Goal: Information Seeking & Learning: Learn about a topic

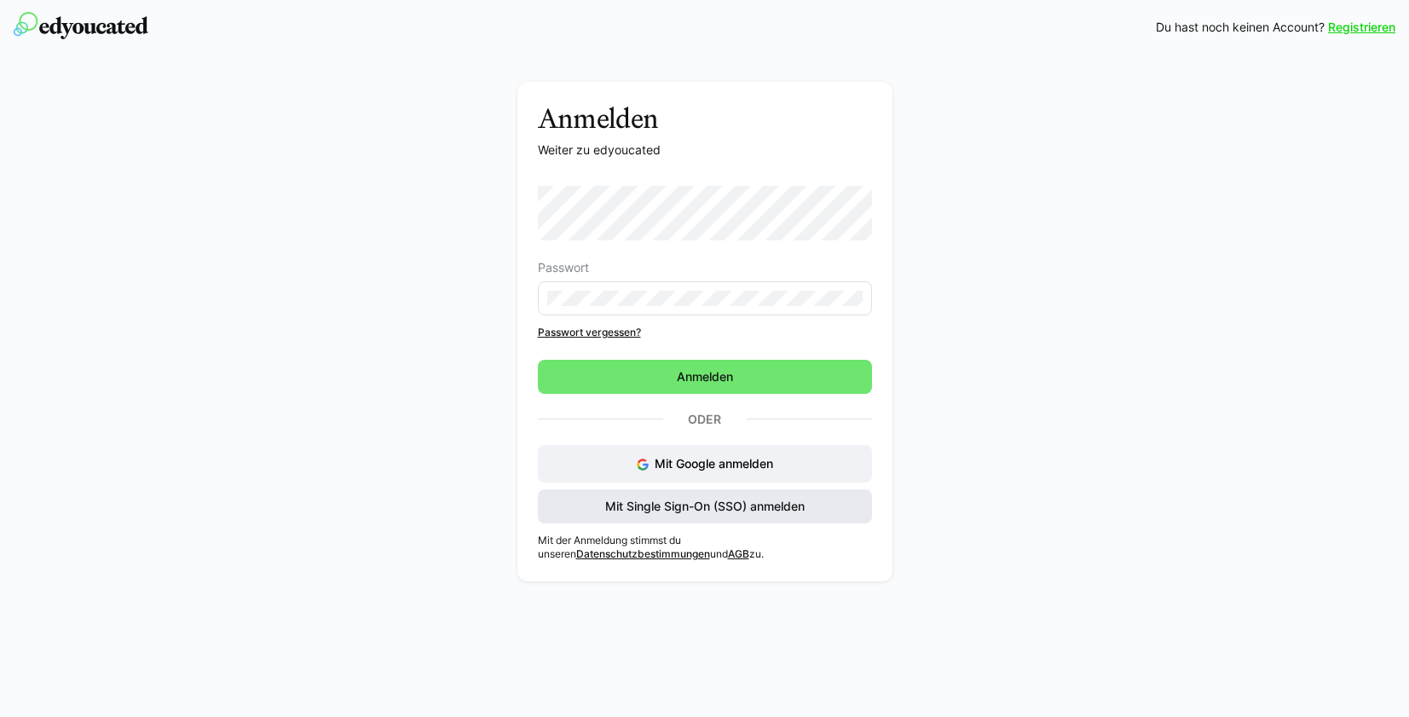
click at [678, 510] on span "Mit Single Sign-On (SSO) anmelden" at bounding box center [705, 506] width 205 height 17
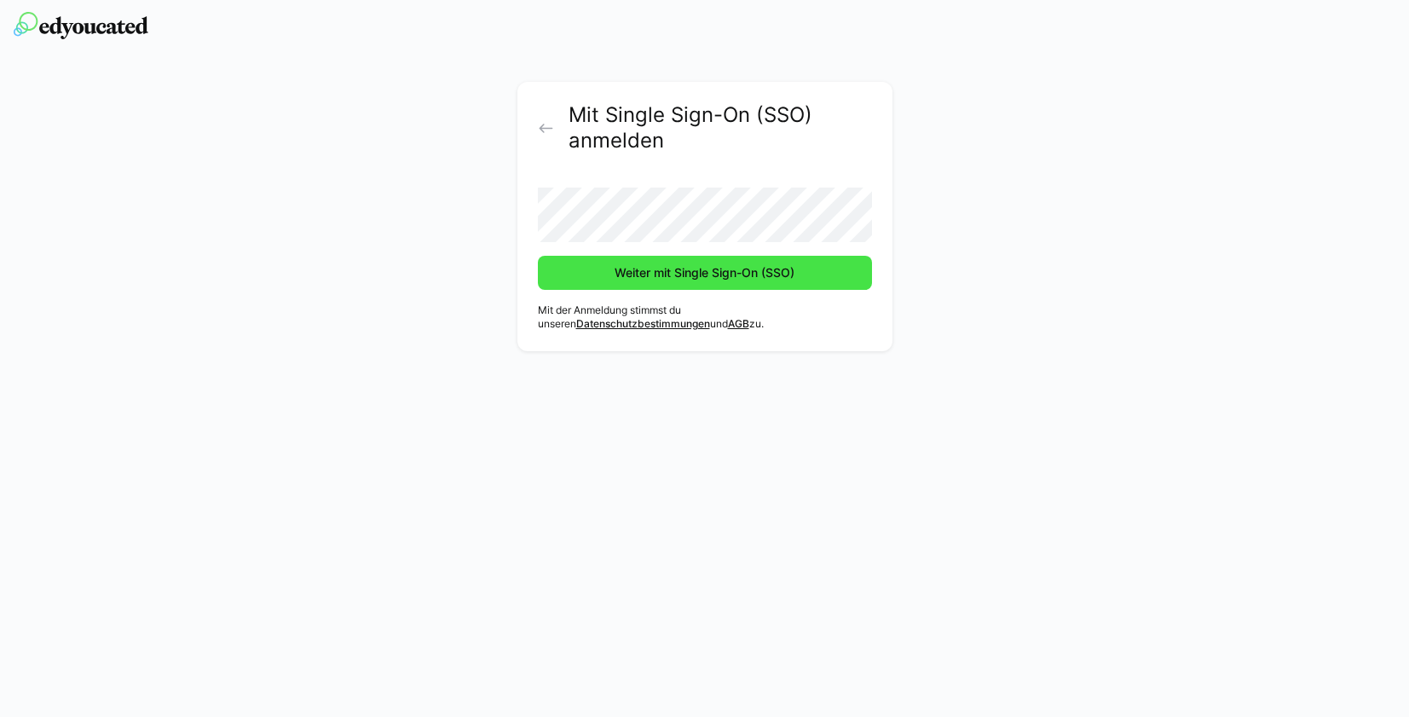
click at [672, 274] on span "Weiter mit Single Sign-On (SSO)" at bounding box center [704, 272] width 185 height 17
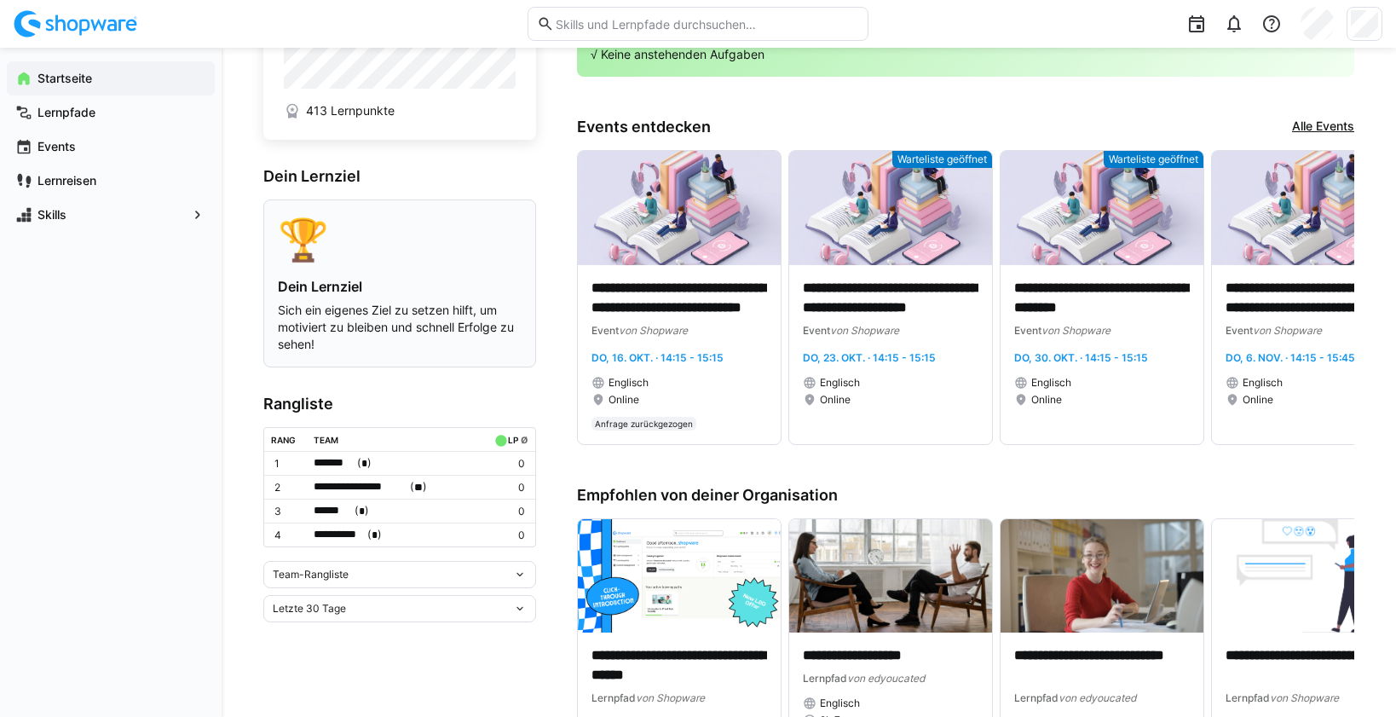
scroll to position [118, 0]
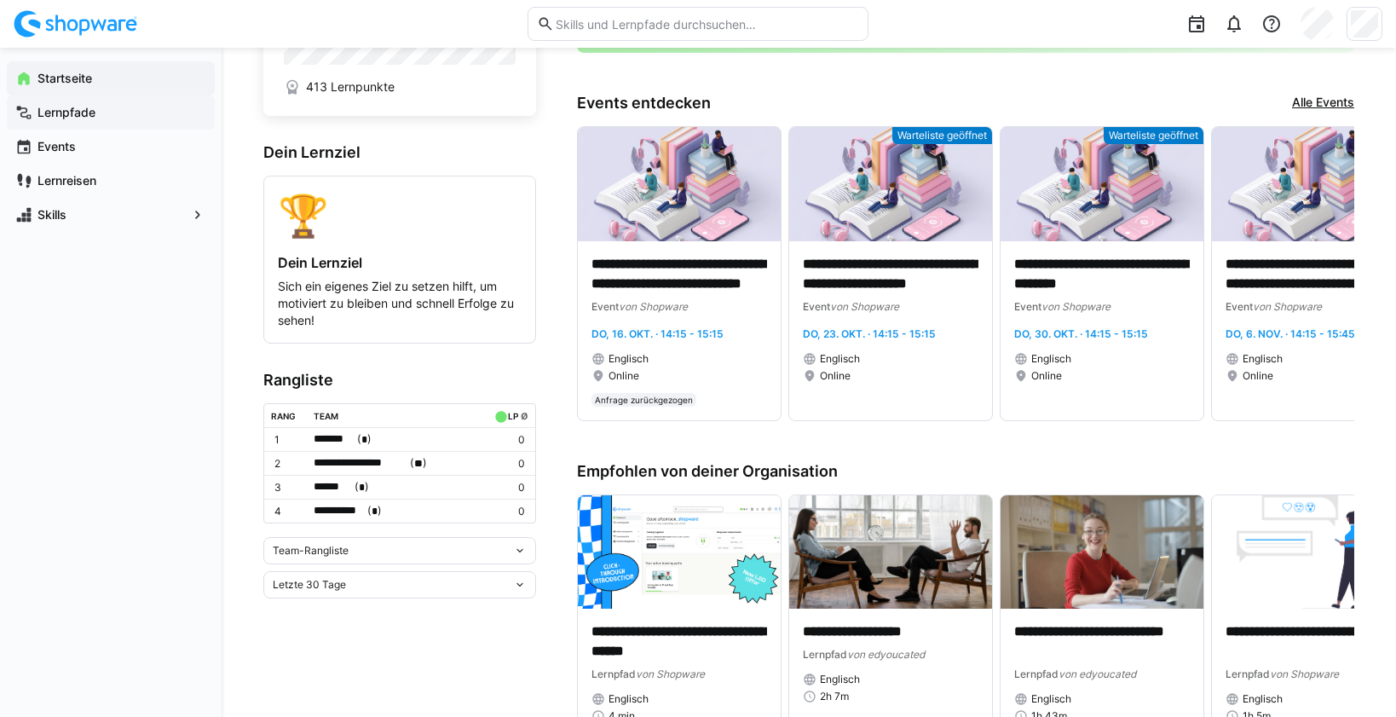
click at [0, 0] on app-navigation-label "Lernpfade" at bounding box center [0, 0] width 0 height 0
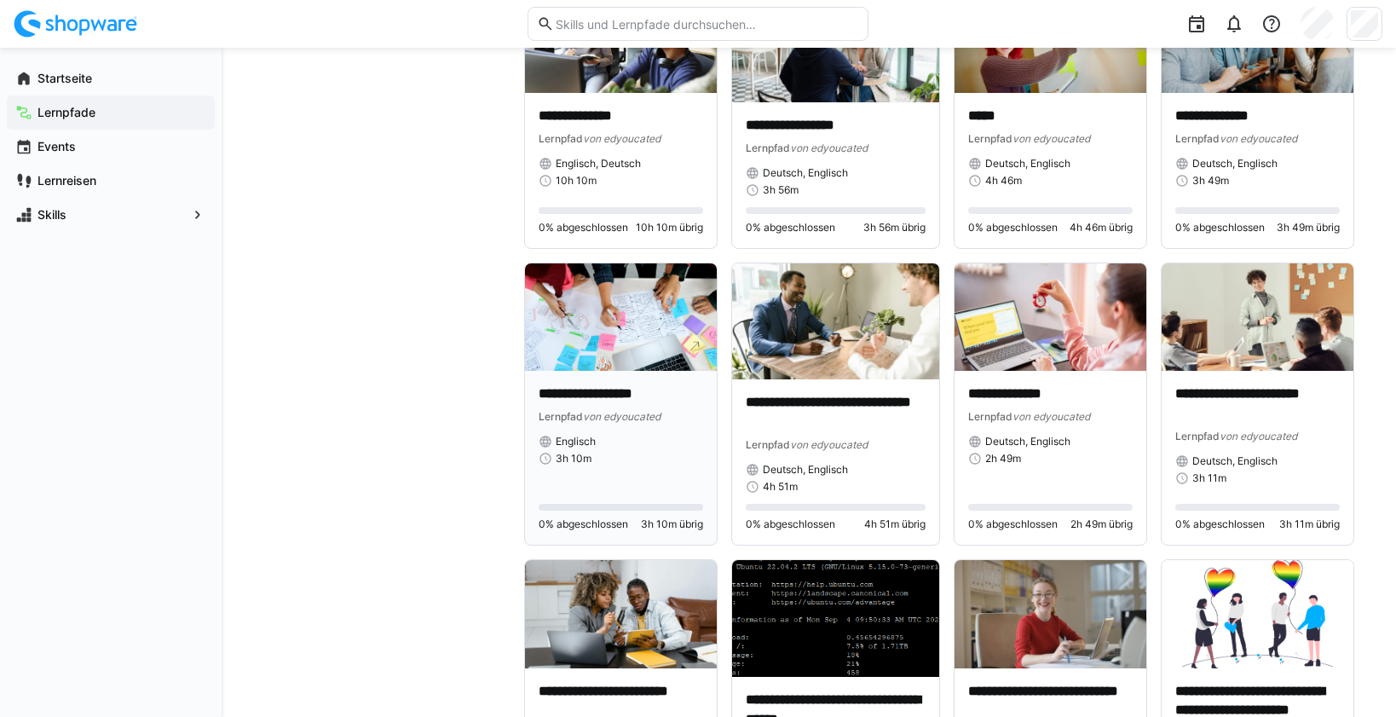
scroll to position [1355, 0]
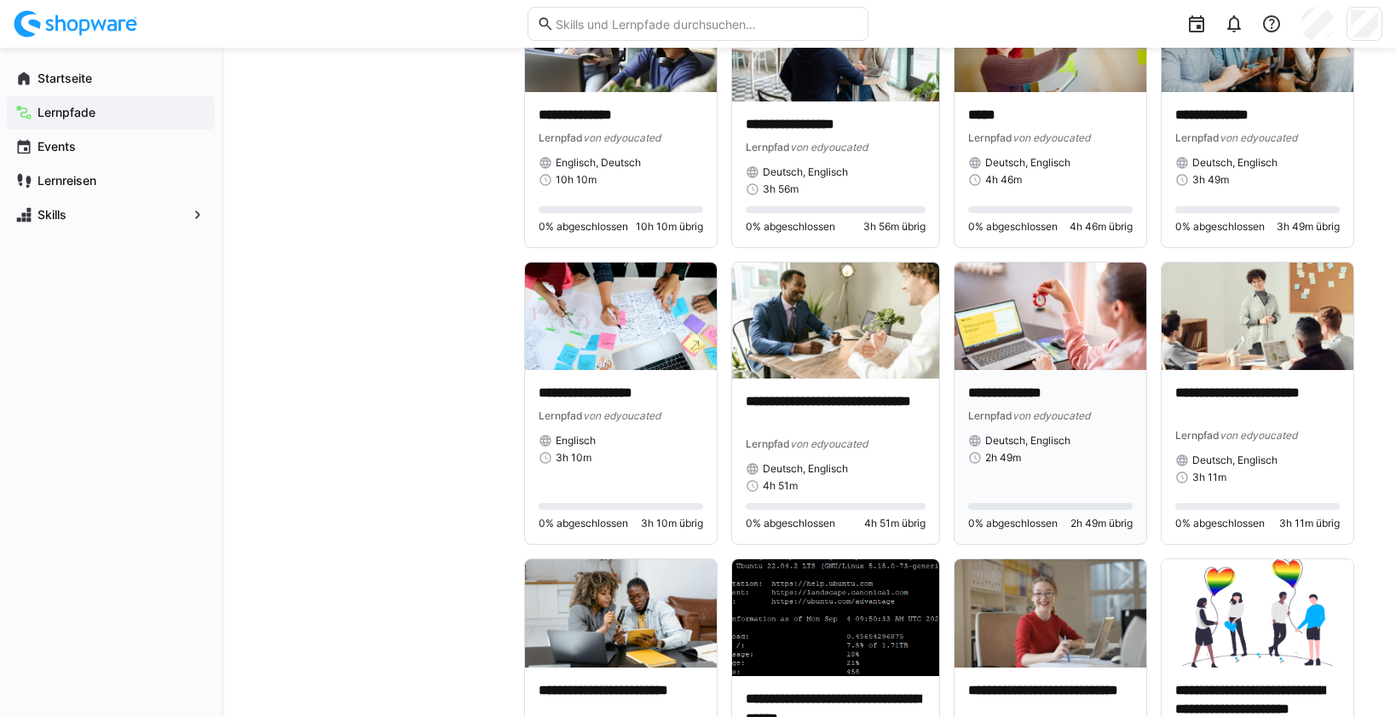
click at [1109, 456] on div "2h 49m" at bounding box center [1050, 458] width 164 height 14
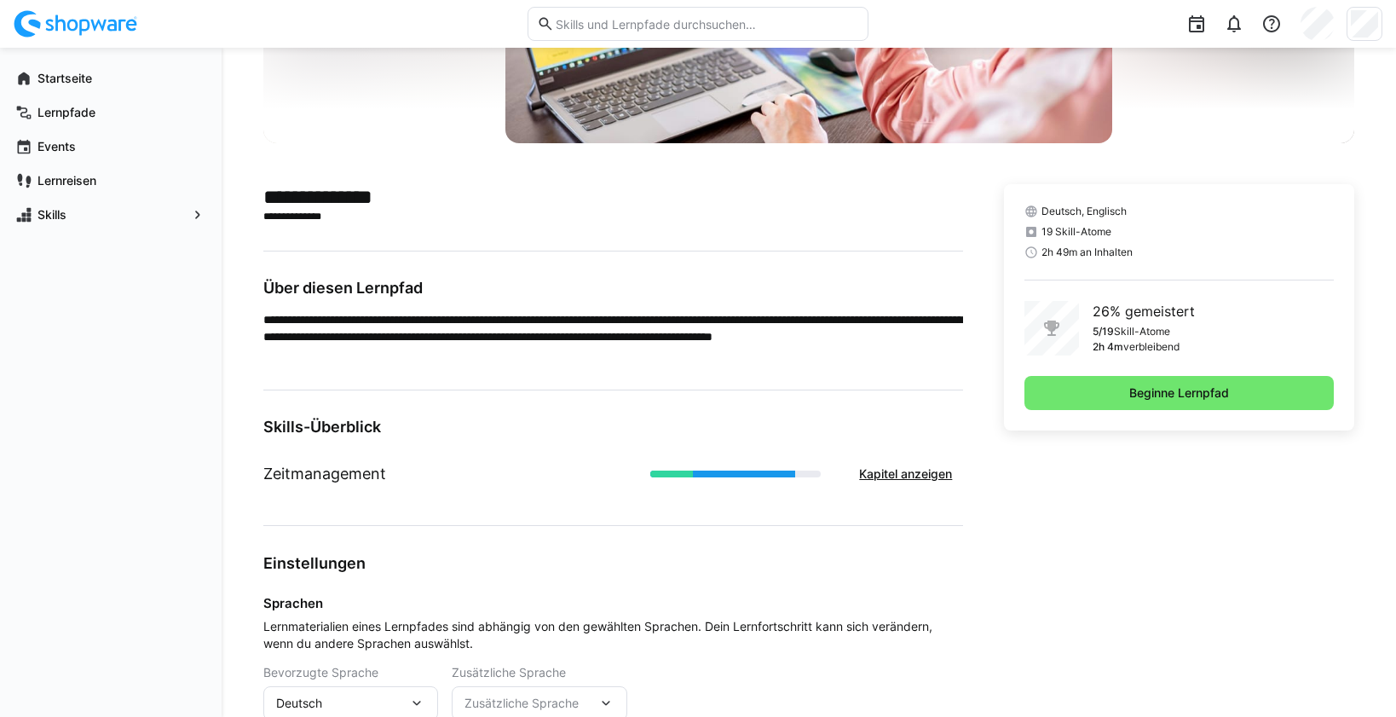
scroll to position [288, 0]
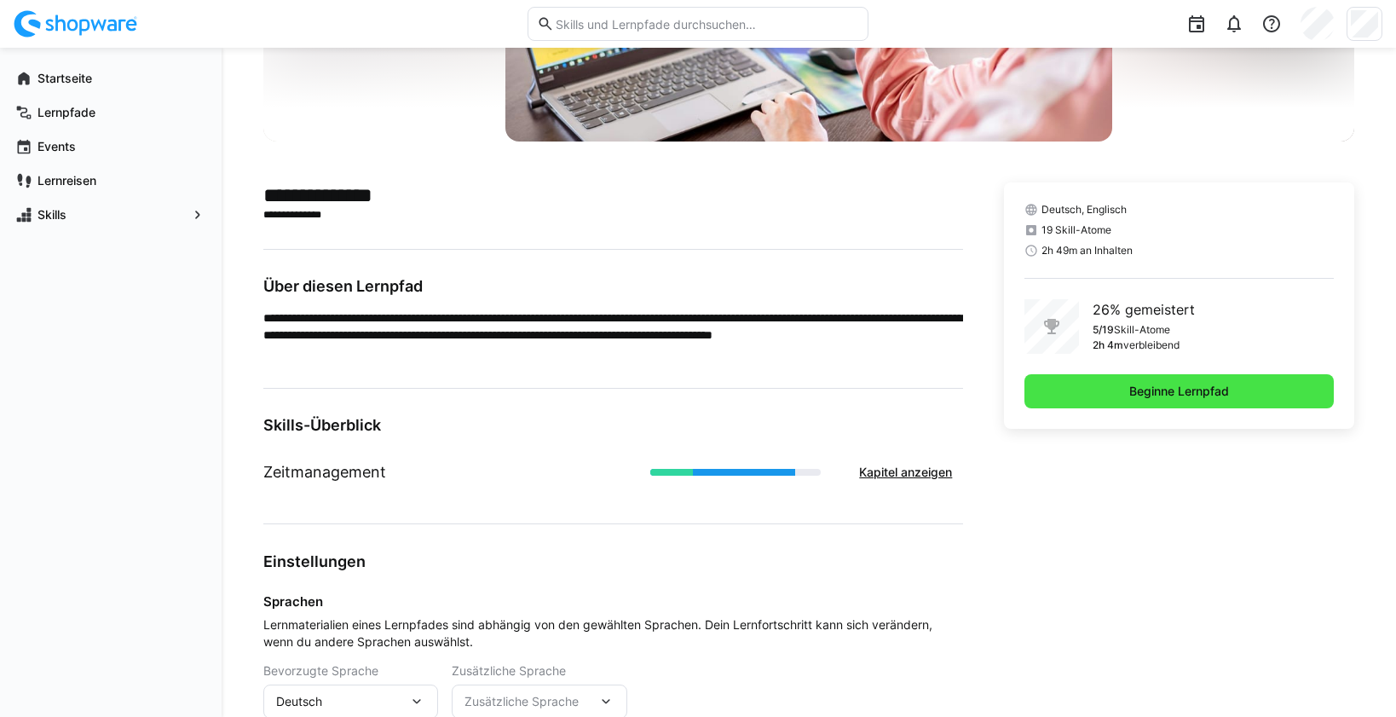
click at [1167, 394] on span "Beginne Lernpfad" at bounding box center [1179, 391] width 105 height 17
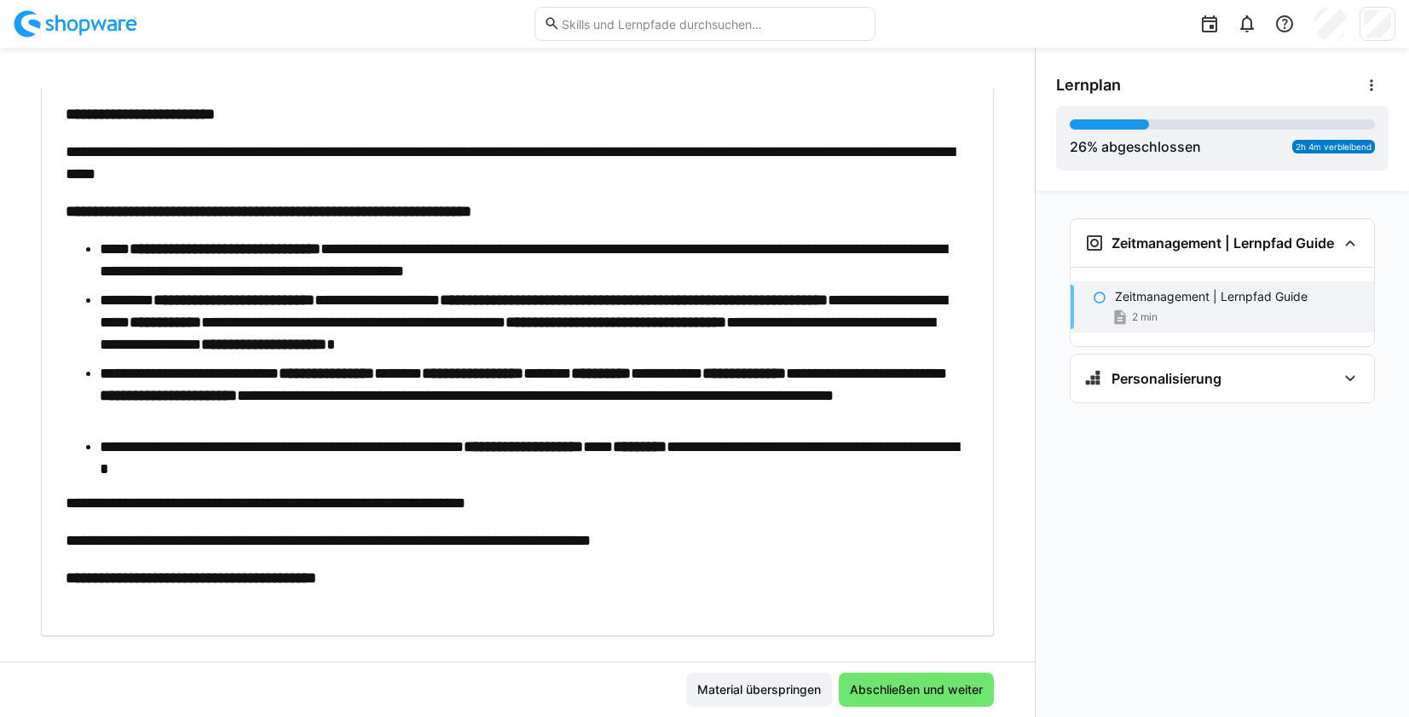
scroll to position [474, 0]
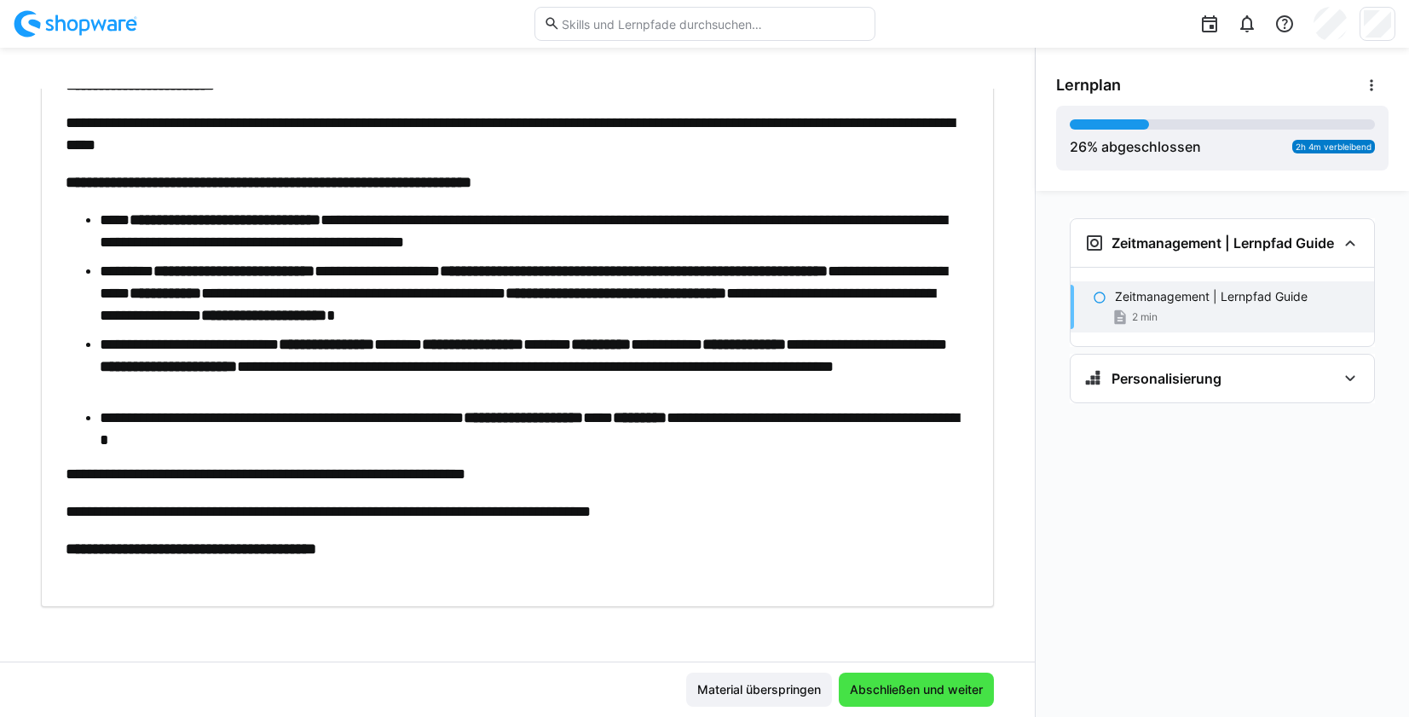
click at [938, 685] on span "Abschließen und weiter" at bounding box center [916, 689] width 138 height 17
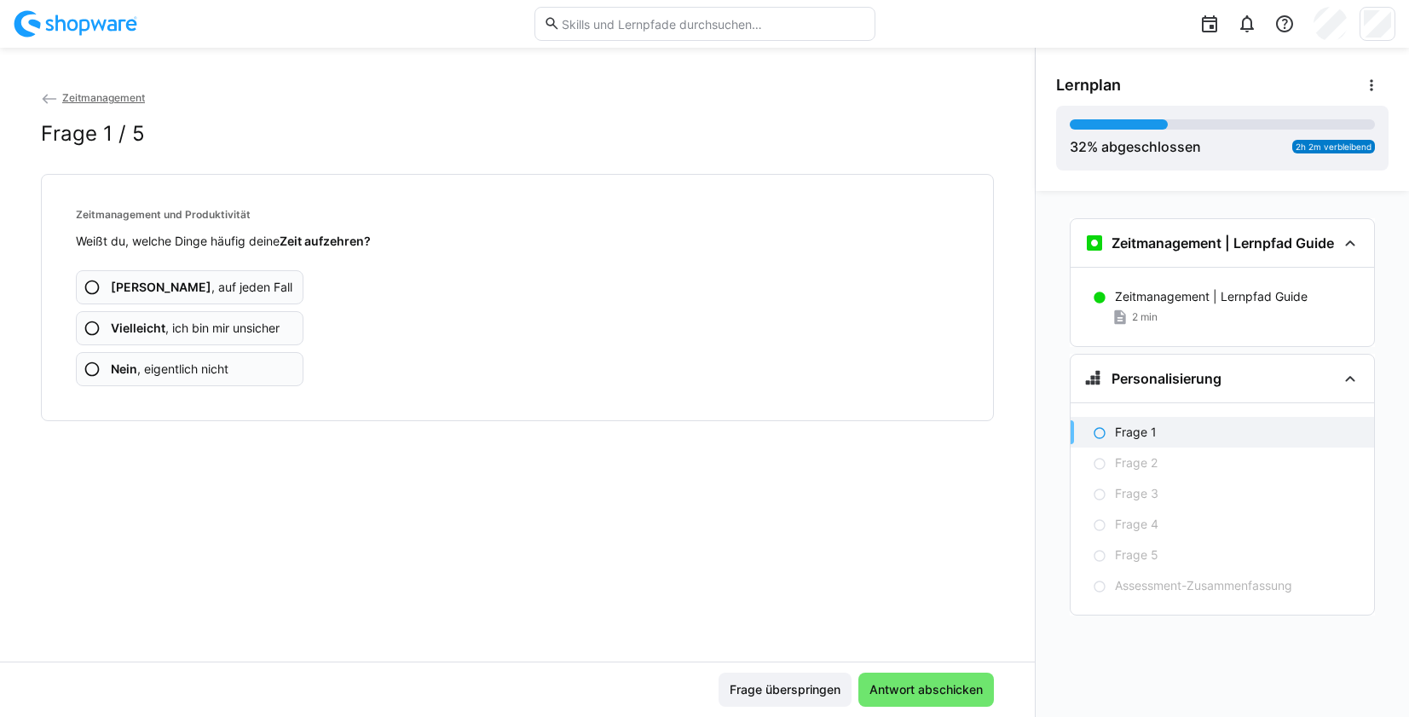
click at [91, 287] on eds-icon at bounding box center [92, 287] width 17 height 17
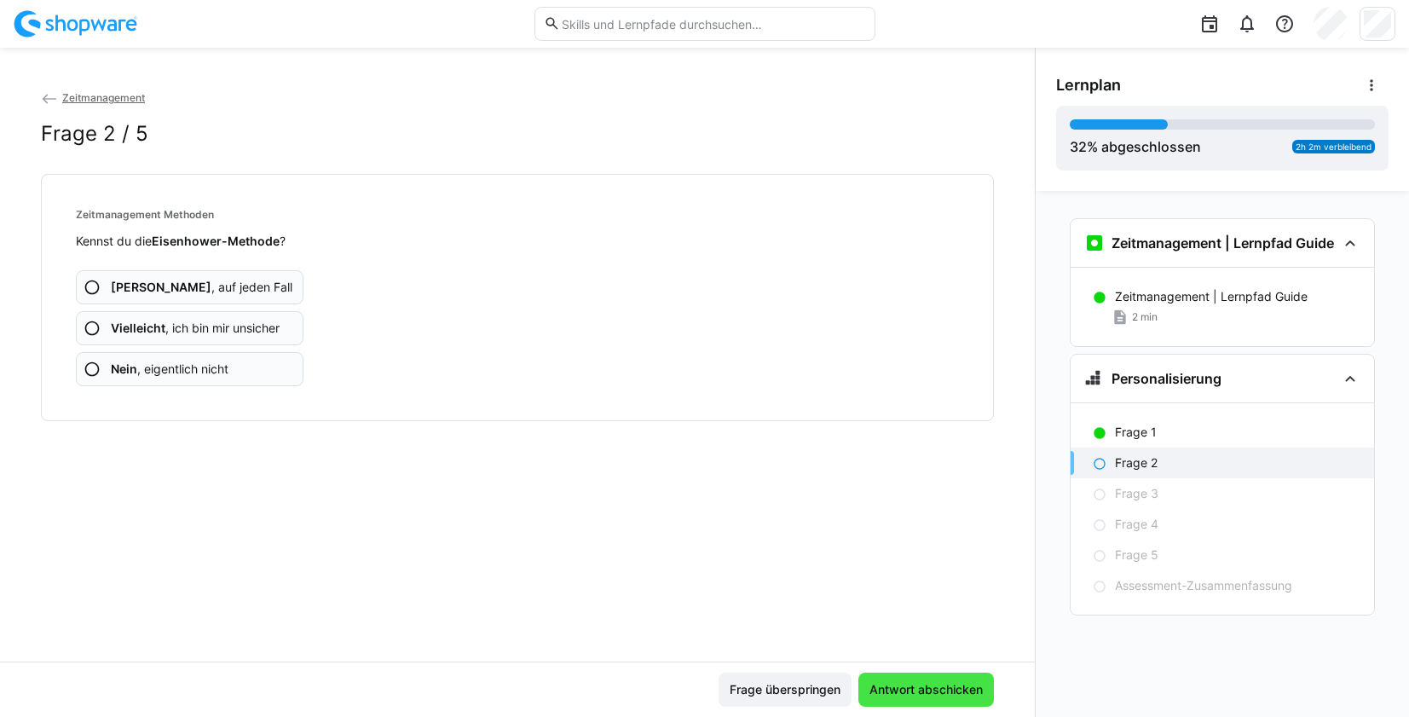
click at [931, 693] on span "Antwort abschicken" at bounding box center [926, 689] width 118 height 17
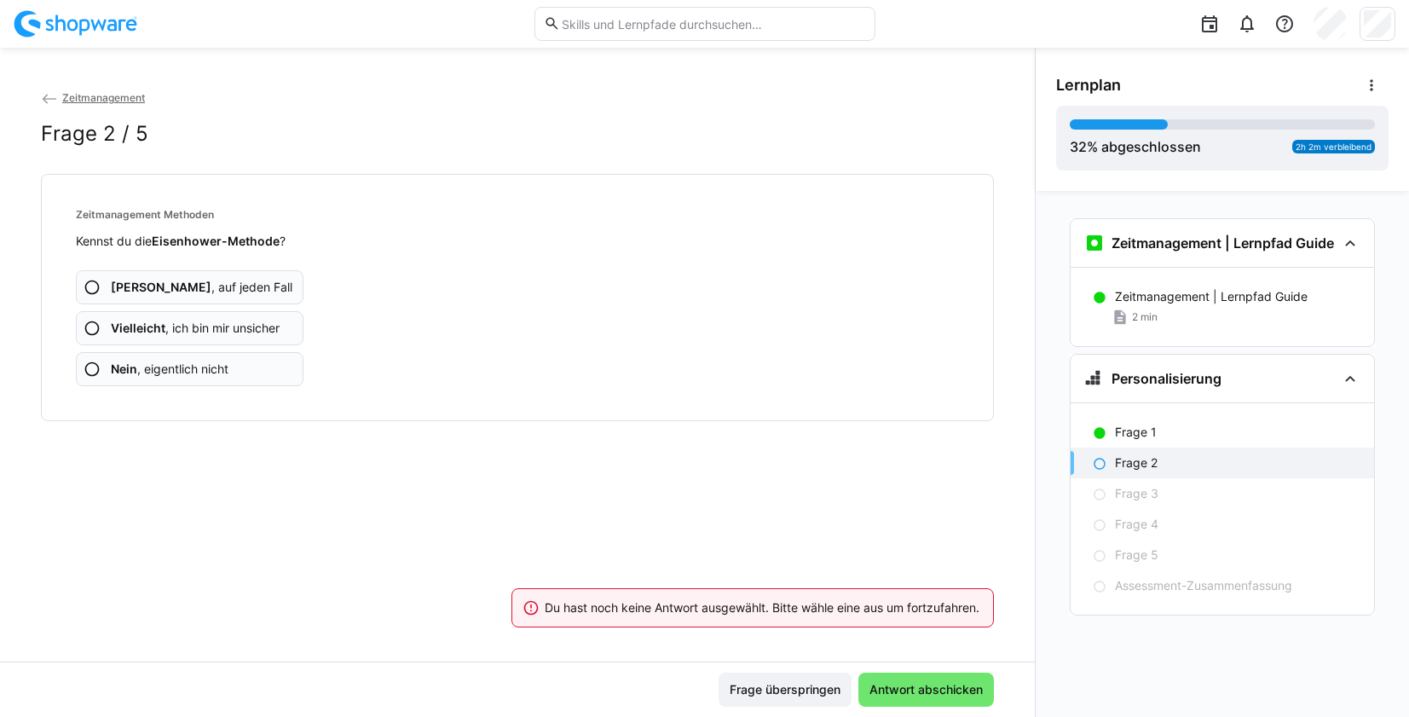
click at [89, 321] on eds-icon at bounding box center [92, 328] width 17 height 17
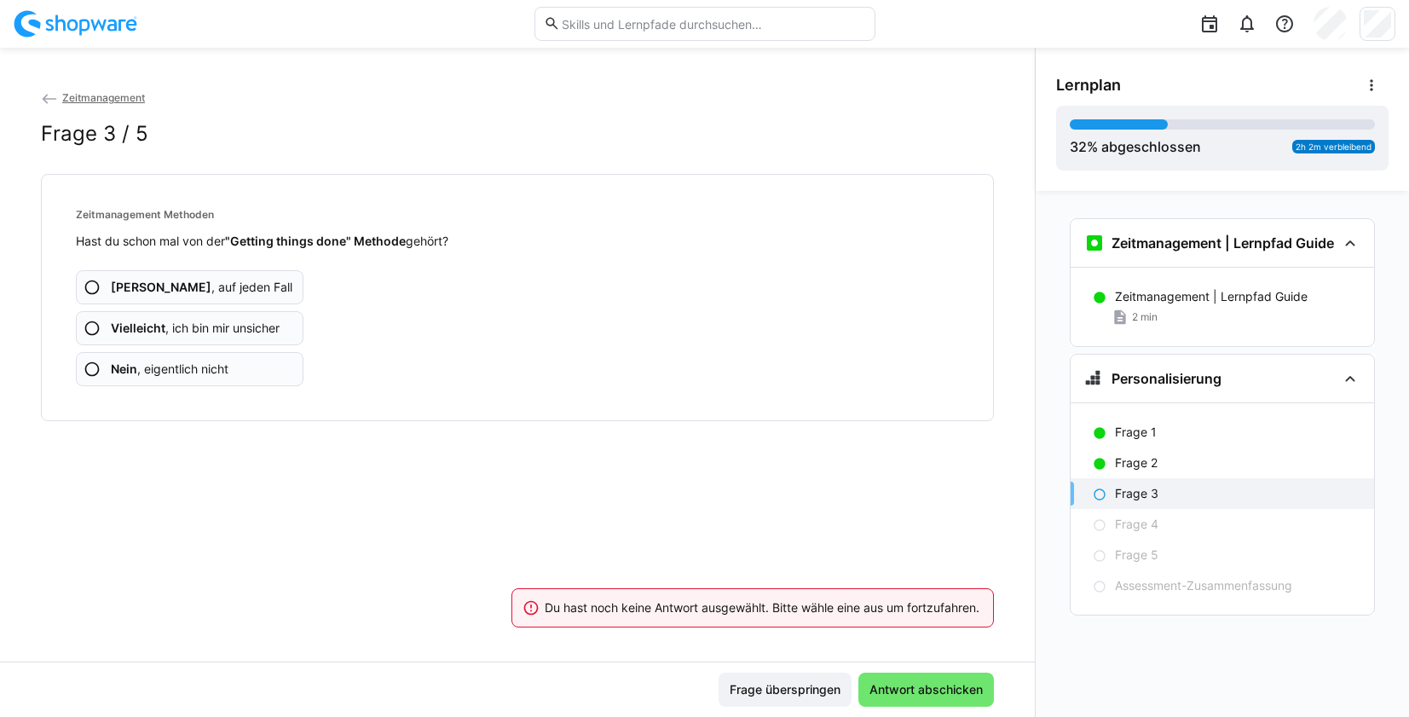
click at [89, 325] on eds-icon at bounding box center [92, 328] width 17 height 17
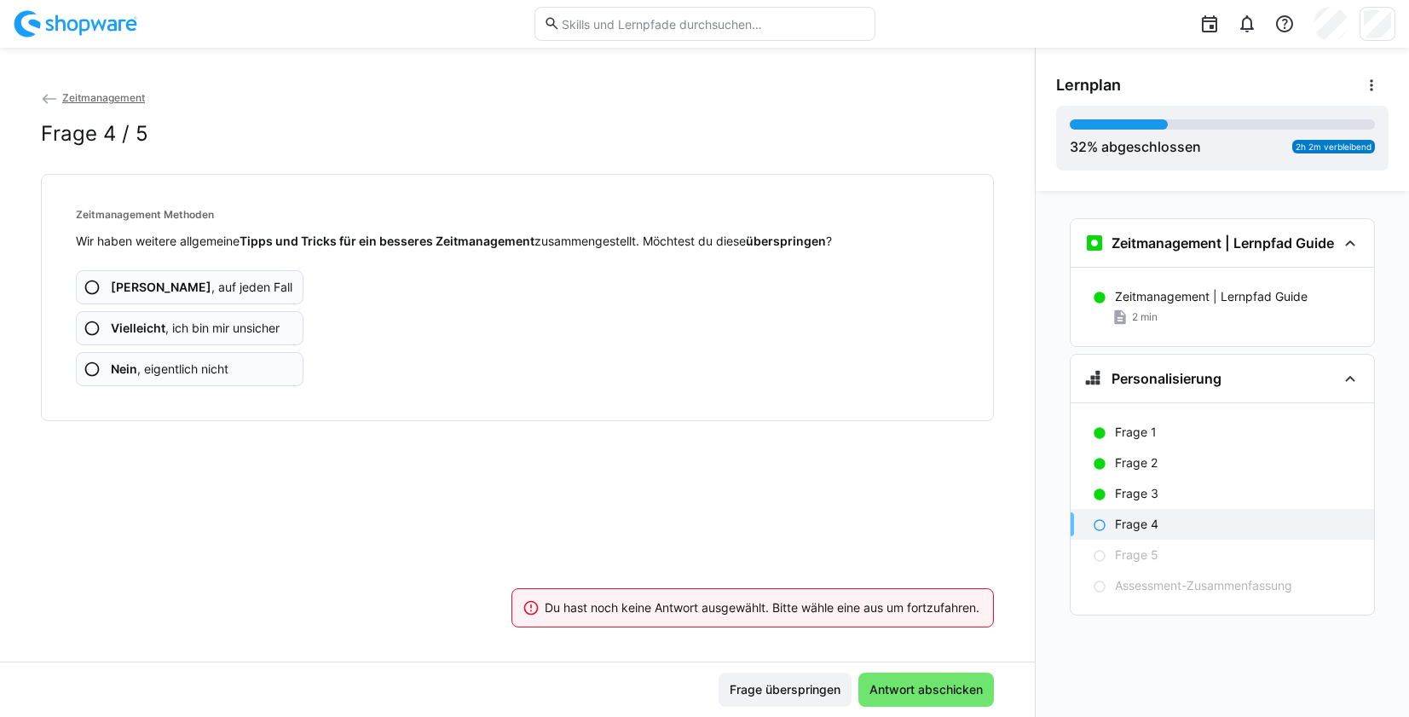
click at [95, 366] on eds-icon at bounding box center [92, 368] width 17 height 17
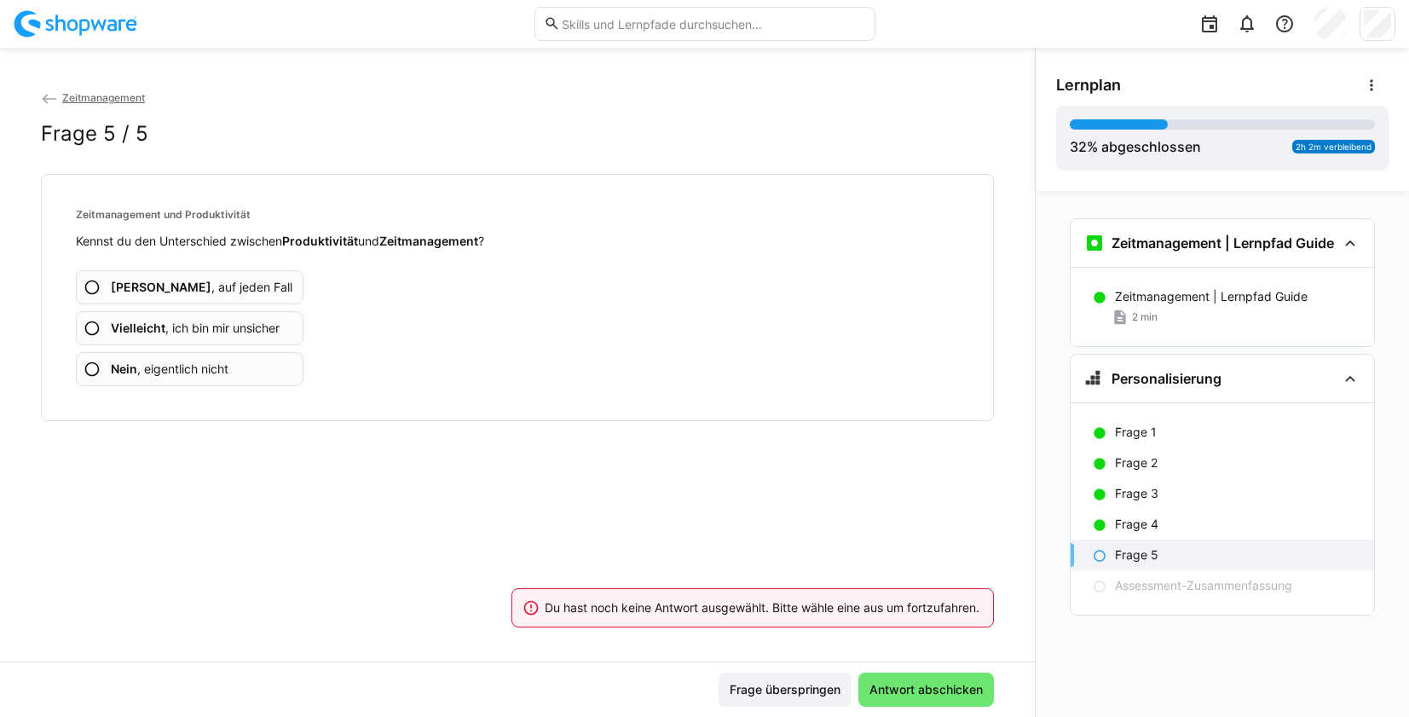
click at [91, 284] on eds-icon at bounding box center [92, 287] width 17 height 17
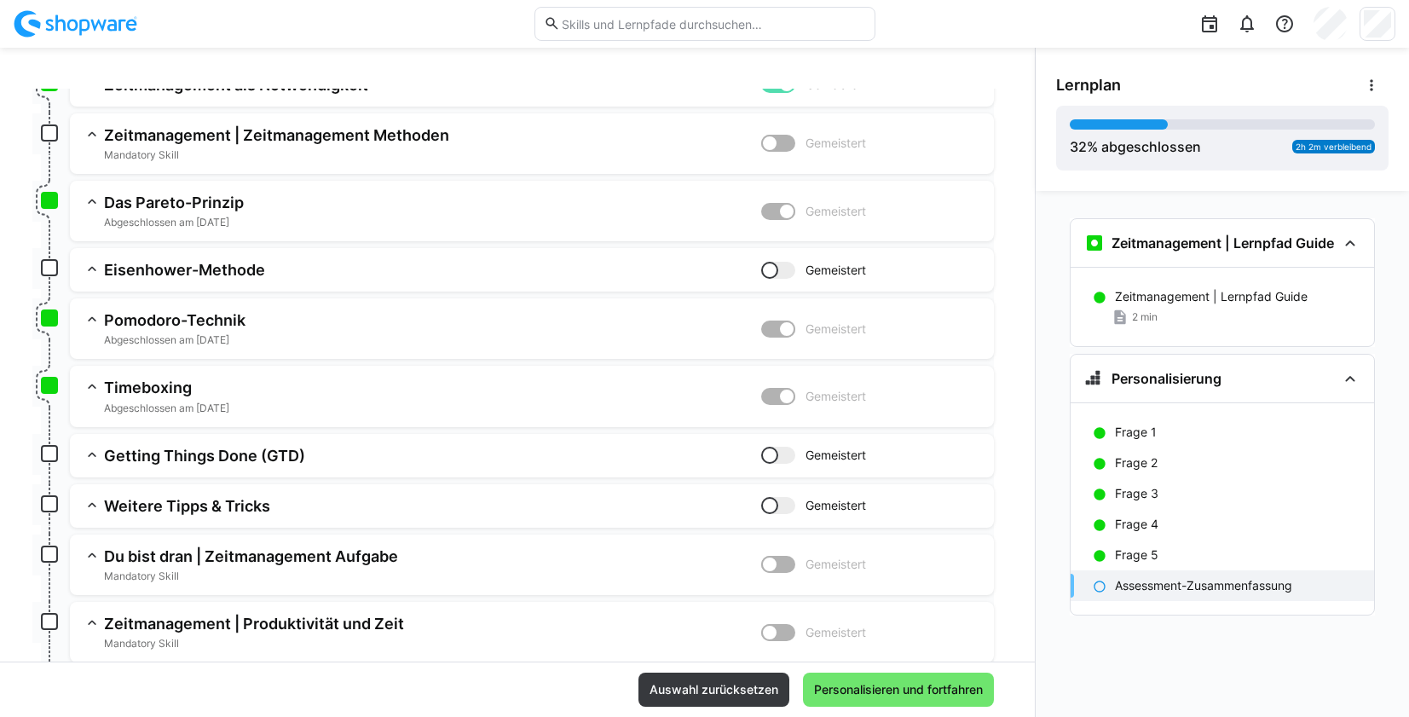
scroll to position [276, 0]
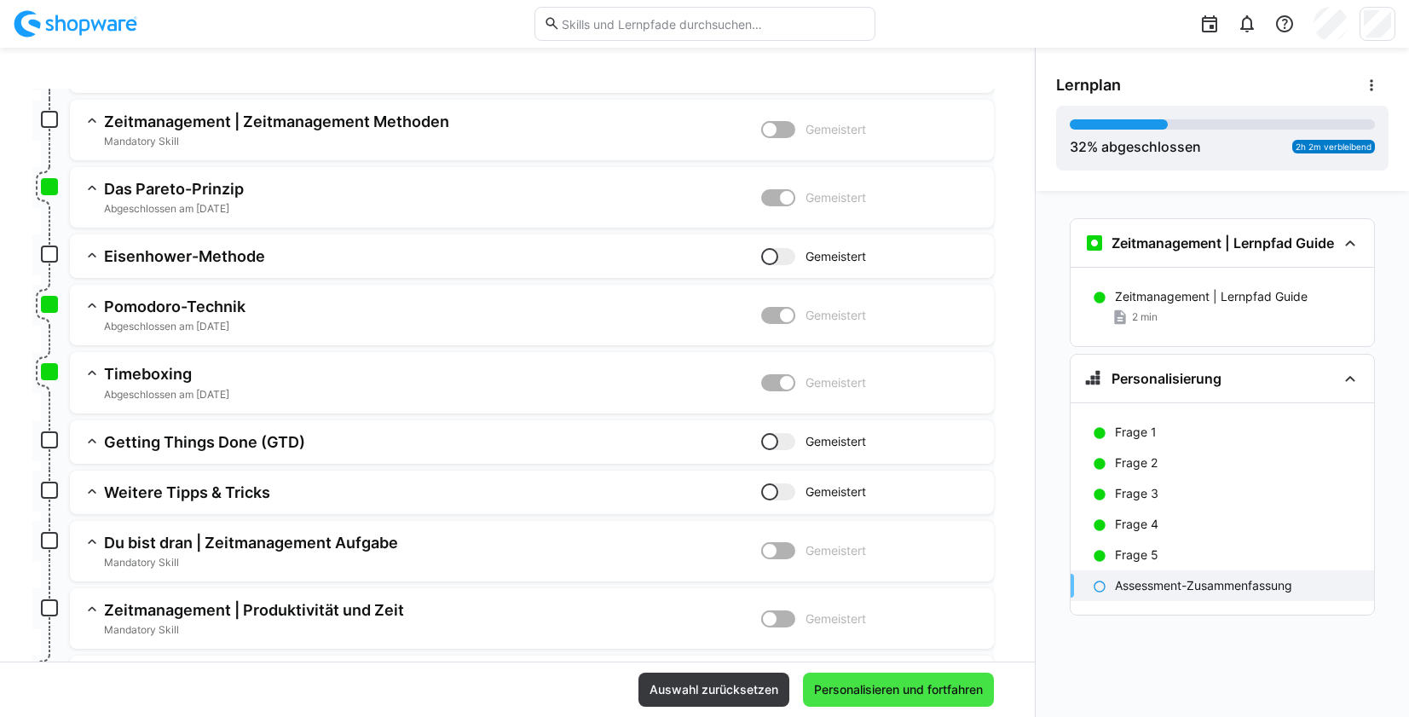
click at [928, 694] on span "Personalisieren und fortfahren" at bounding box center [898, 689] width 174 height 17
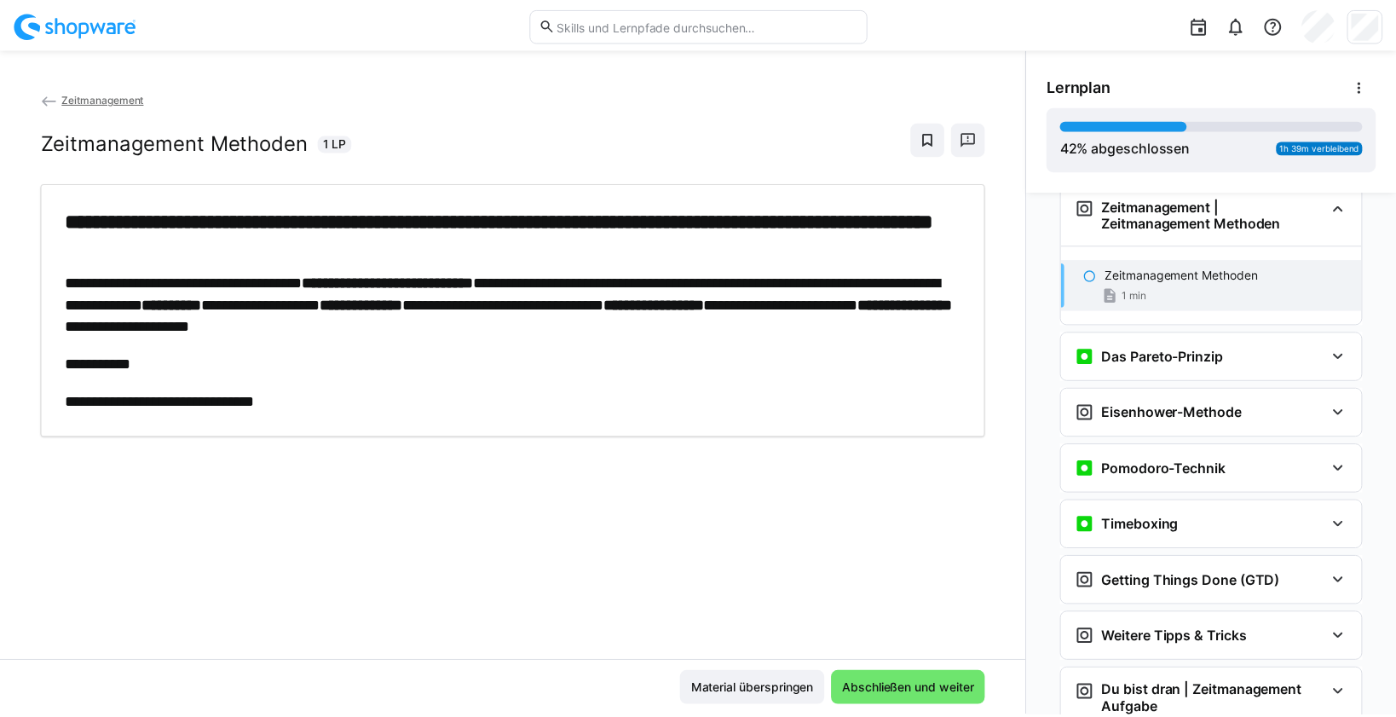
scroll to position [303, 0]
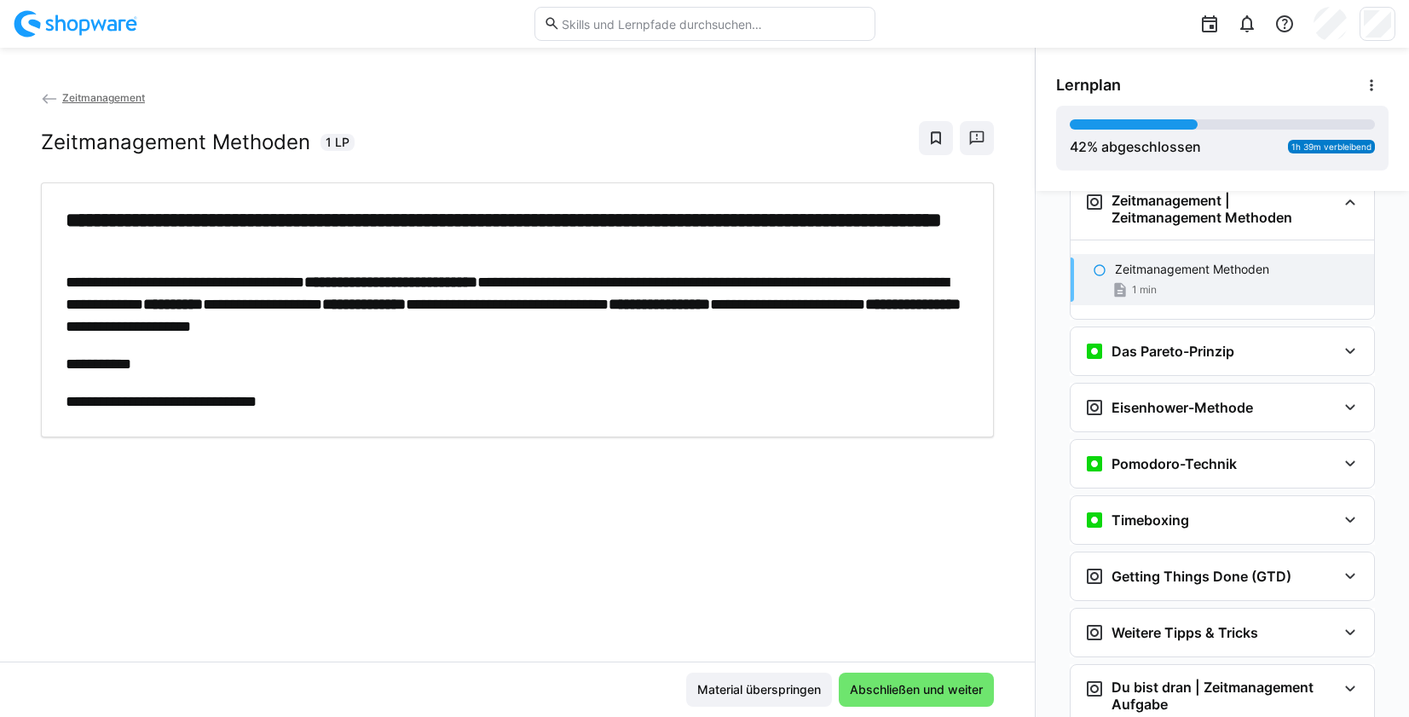
click at [49, 99] on eds-icon at bounding box center [49, 98] width 17 height 17
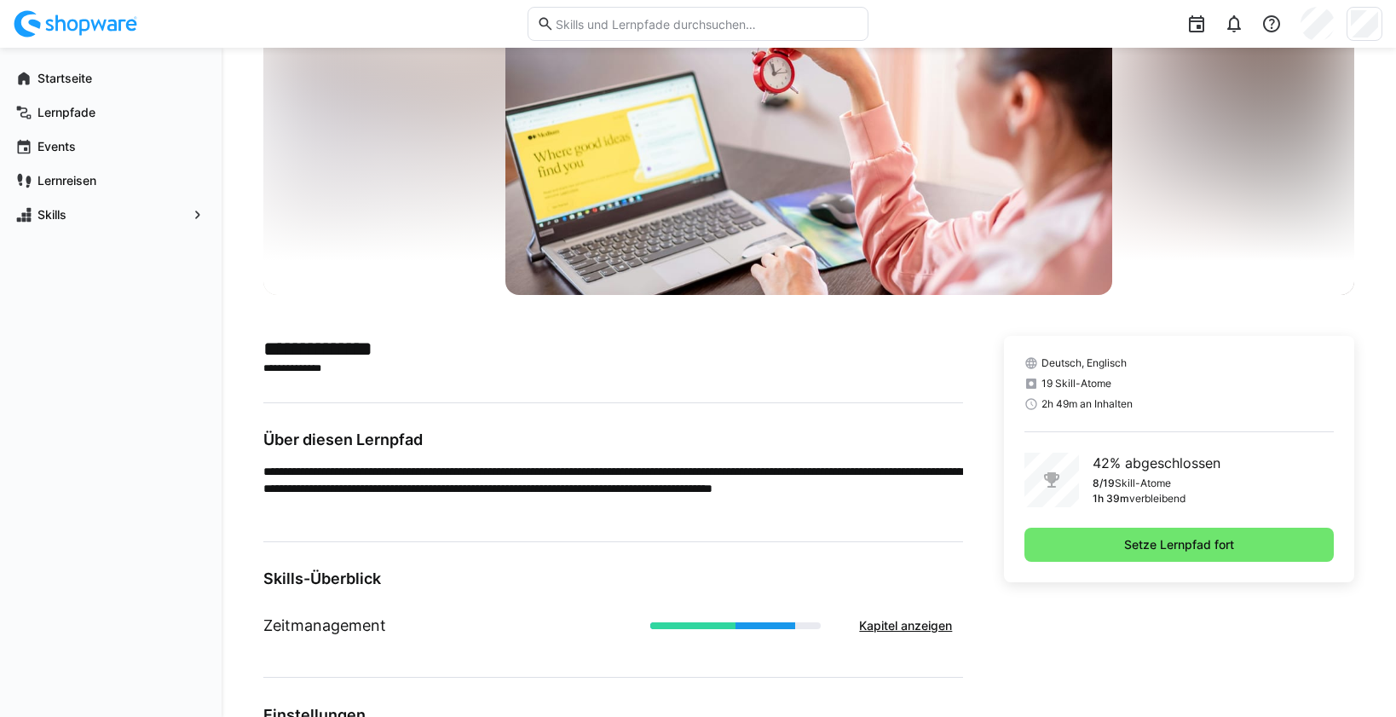
scroll to position [138, 0]
